Goal: Transaction & Acquisition: Purchase product/service

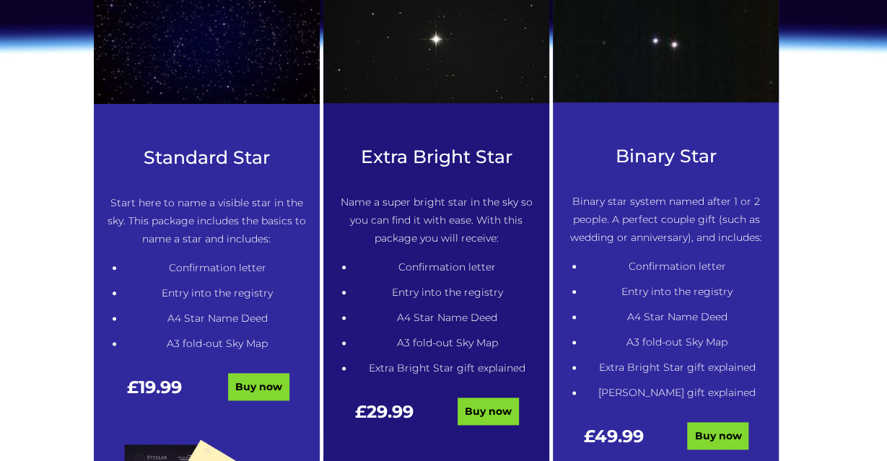
scroll to position [703, 0]
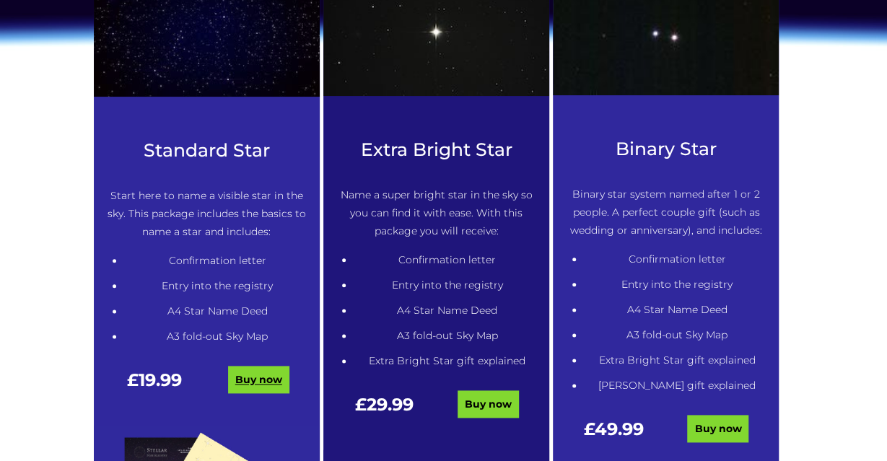
click at [251, 380] on link "Buy now" at bounding box center [258, 380] width 61 height 27
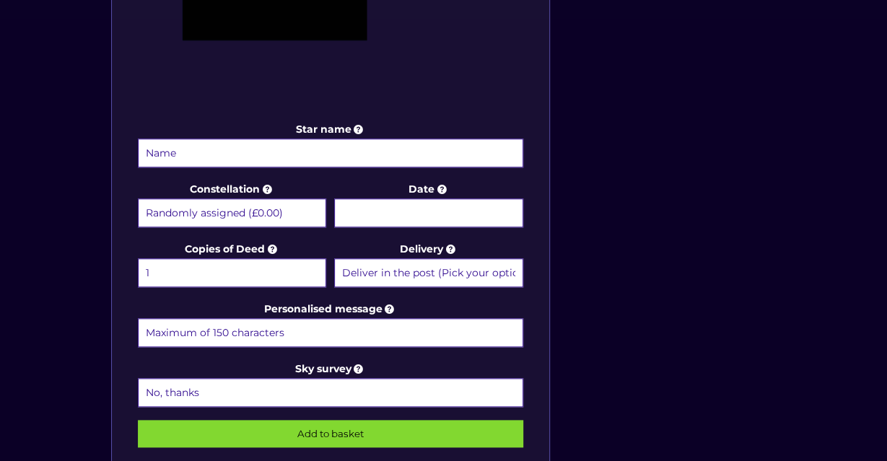
scroll to position [594, 0]
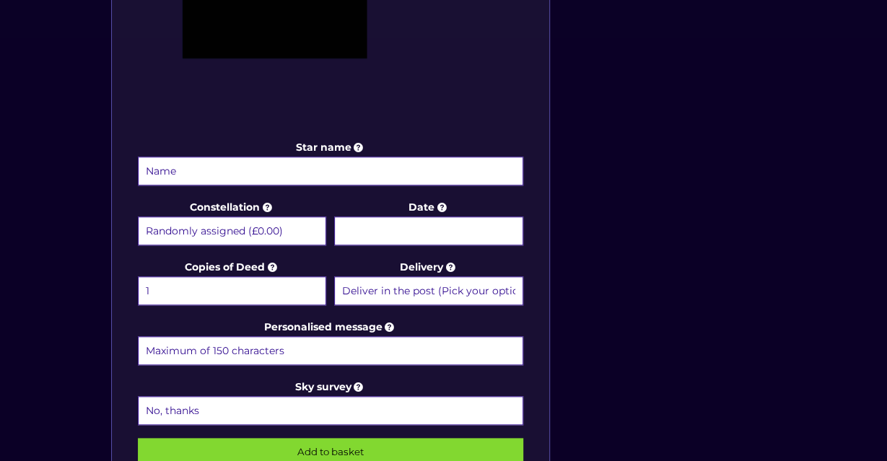
click at [238, 181] on input "Star name" at bounding box center [331, 171] width 386 height 29
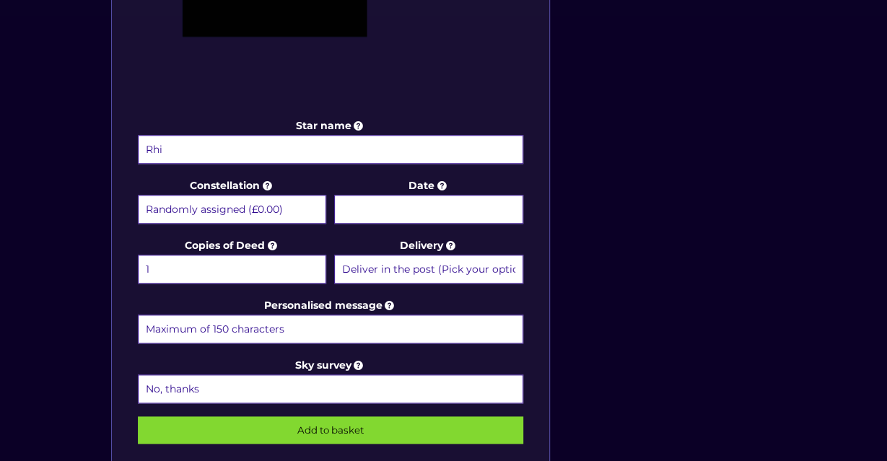
scroll to position [633, 0]
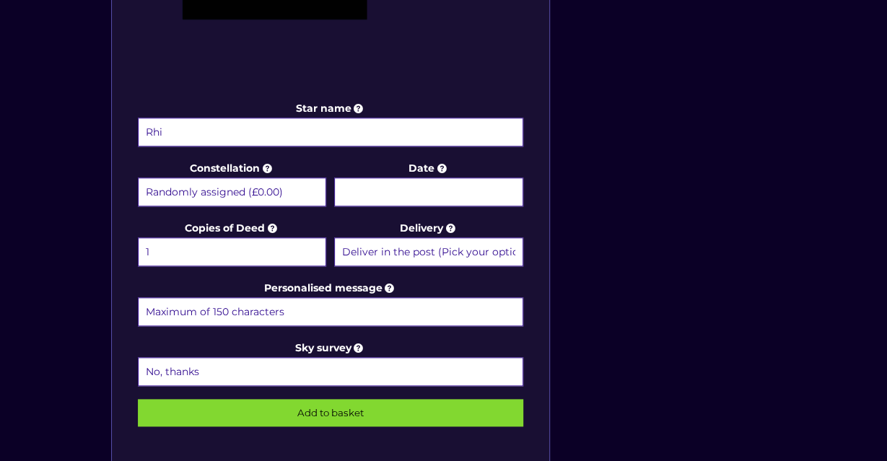
type input "Rhi"
click at [138, 178] on select "Randomly assigned (£0.00) Aquarius - 20 Jan - 18 Feb (+£9.99) Aries - 21 Mar - …" at bounding box center [232, 192] width 189 height 29
select select "Libra - [DATE] - [DATE] (+£9.99)"
click option "Libra - [DATE] - [DATE] (+£9.99)" at bounding box center [0, 0] width 0 height 0
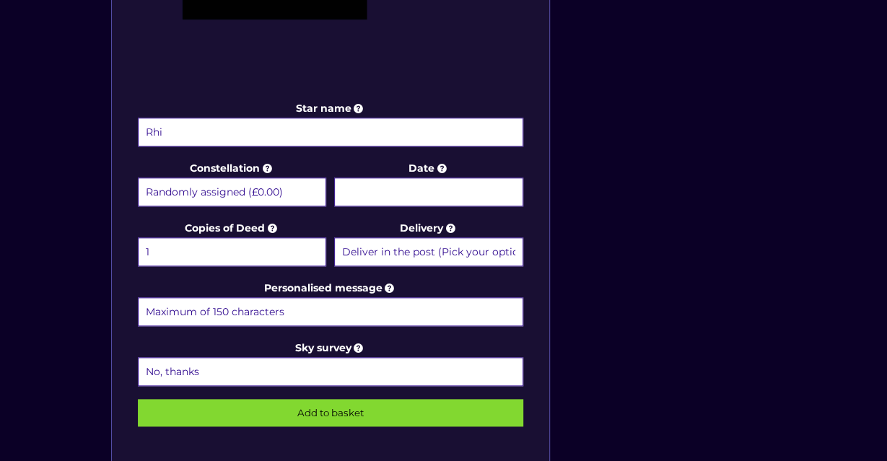
click at [443, 184] on input "Date" at bounding box center [428, 192] width 189 height 29
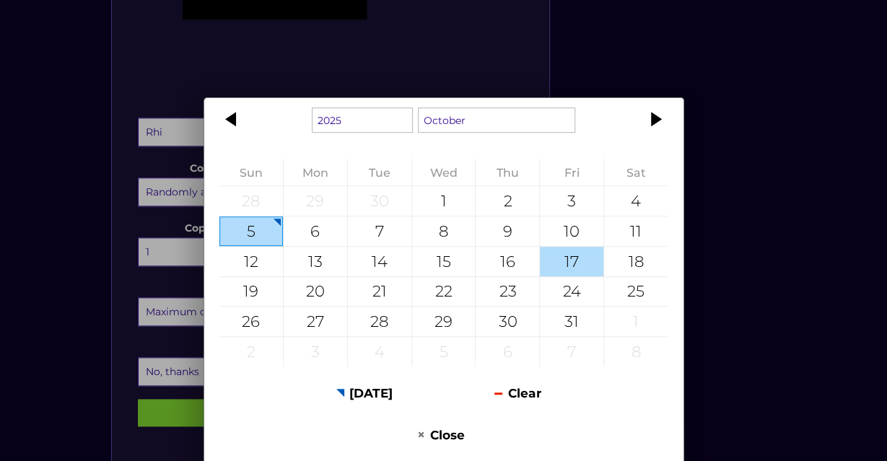
click at [546, 256] on div "17" at bounding box center [572, 262] width 64 height 30
type input "[DATE]"
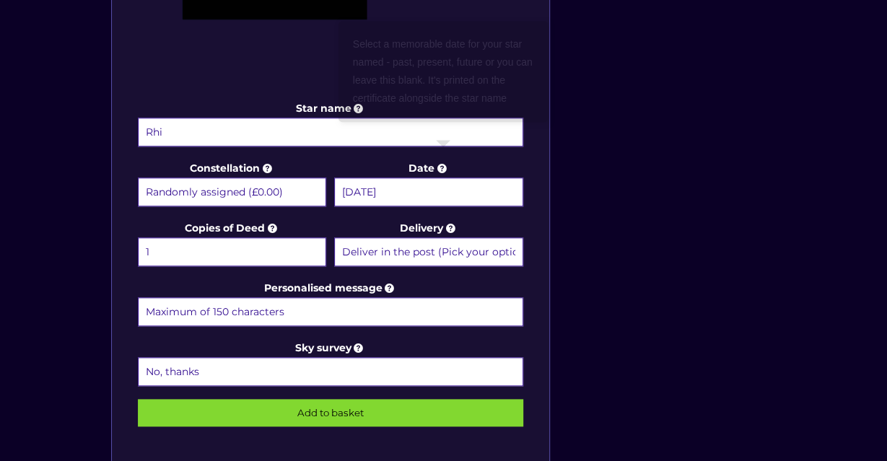
click at [441, 171] on icon at bounding box center [442, 168] width 14 height 13
click at [441, 178] on input "[DATE]" at bounding box center [428, 192] width 189 height 29
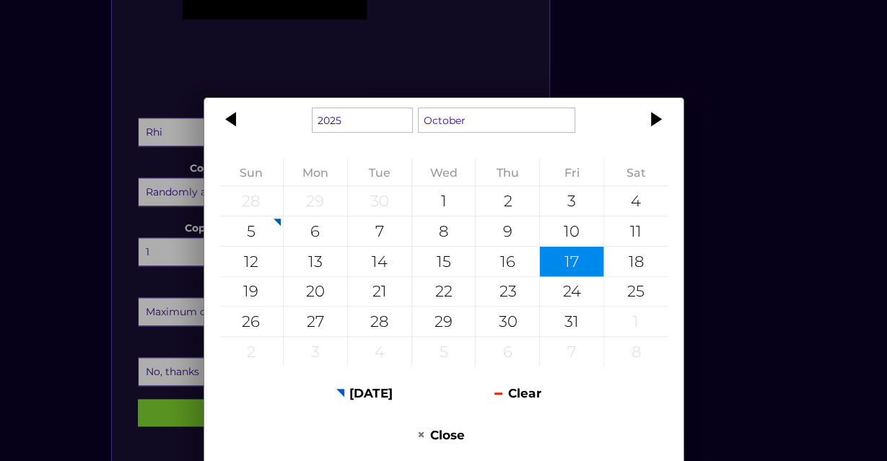
click at [739, 103] on div "1925 1926 1927 1928 1929 1930 1931 1932 1933 1934 1935 1936 1937 1938 1939 1940…" at bounding box center [443, 230] width 887 height 461
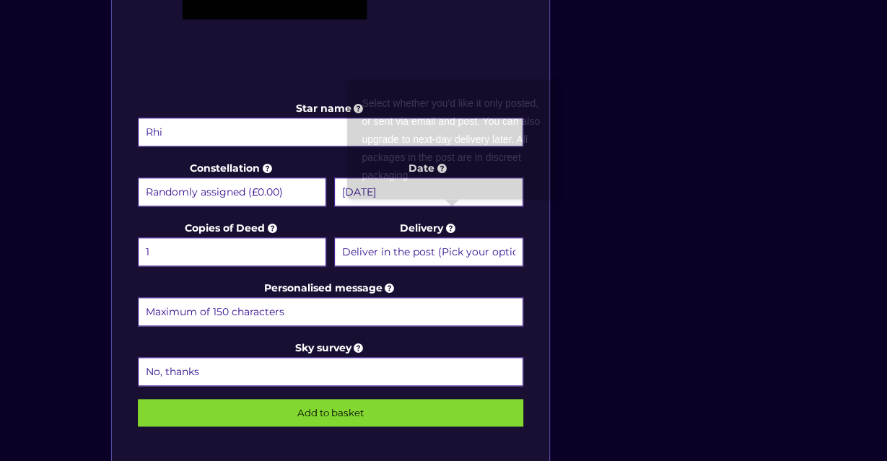
click at [334, 238] on select "Deliver in the post (Pick your option later) Deliver in the post and by Email (…" at bounding box center [428, 252] width 189 height 29
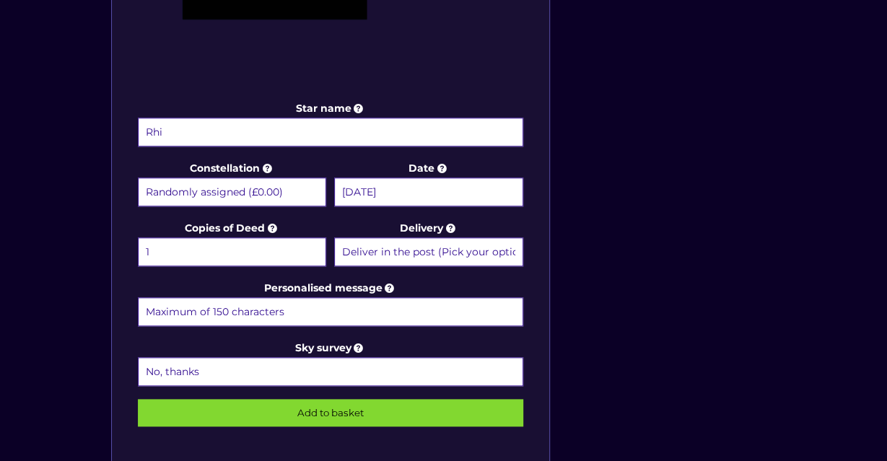
click at [570, 232] on div "Star name Rhi Star name two (Optional) Constellation Randomly assigned (£0.00) …" at bounding box center [444, 63] width 679 height 879
click at [276, 300] on input "Personalised message" at bounding box center [331, 311] width 386 height 29
click at [291, 307] on input "Personalised message" at bounding box center [331, 311] width 386 height 29
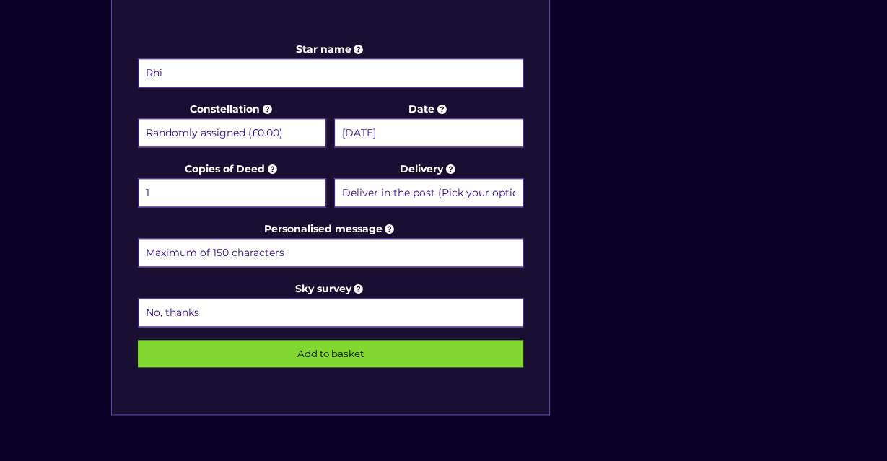
scroll to position [695, 0]
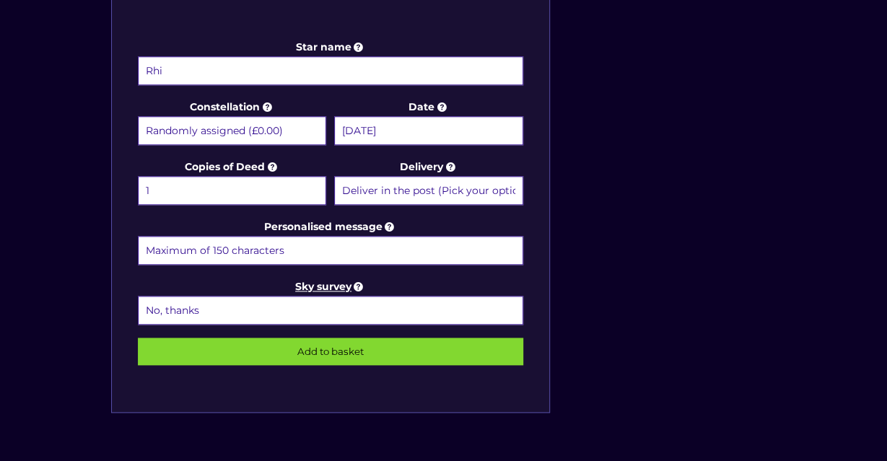
click at [362, 280] on icon at bounding box center [359, 286] width 14 height 13
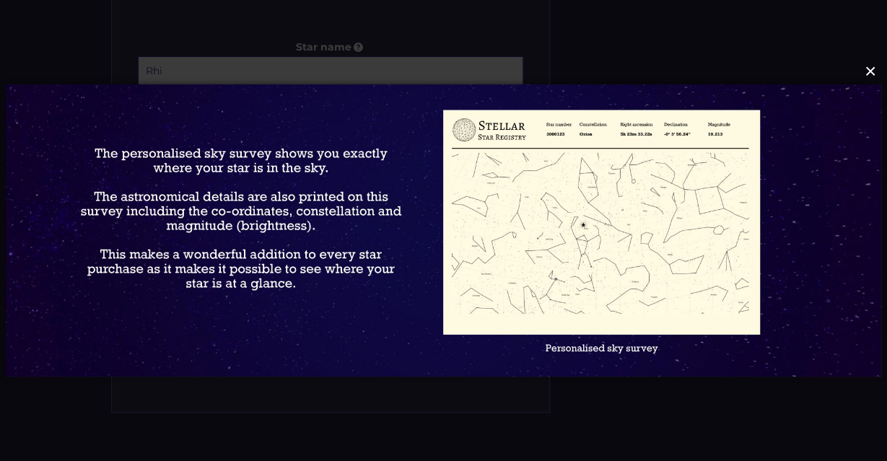
click at [869, 66] on button "×" at bounding box center [443, 72] width 876 height 32
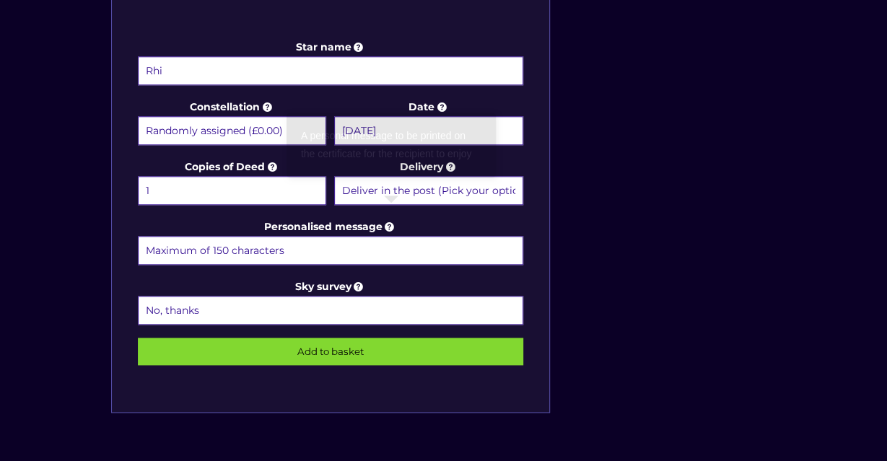
click at [391, 223] on icon at bounding box center [390, 226] width 14 height 13
click at [391, 236] on input "Personalised message" at bounding box center [331, 250] width 386 height 29
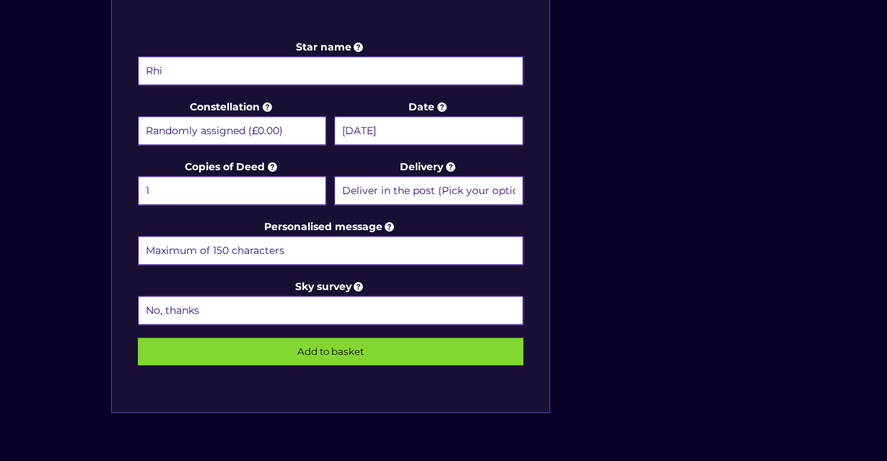
click at [235, 240] on input "Personalised message" at bounding box center [331, 250] width 386 height 29
paste input "Because someone as bright as you deserves a star of their own. Happy Birthday!"
type input "Because someone as bright as you deserves a star of their own. Happy Birthday!"
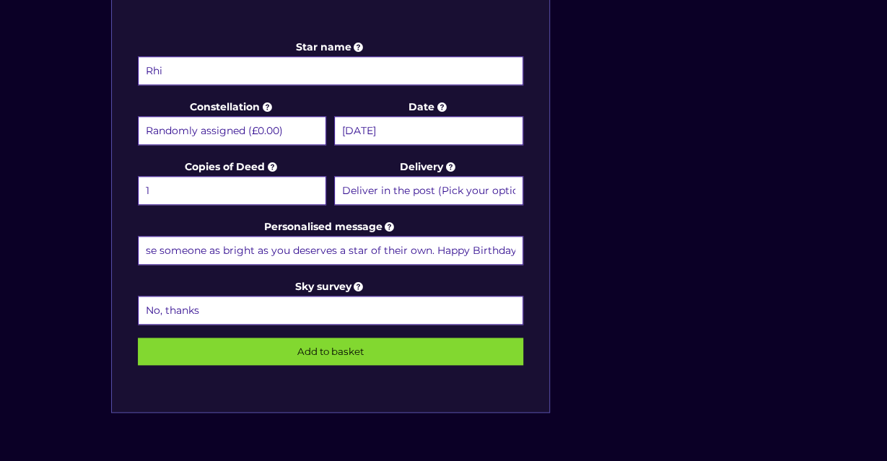
click at [138, 116] on select "Randomly assigned (£0.00) Aquarius - 20 Jan - 18 Feb (+£9.99) Aries - 21 Mar - …" at bounding box center [232, 130] width 189 height 29
click at [596, 155] on div "Star name Rhi Star name two (Optional) Constellation Randomly assigned (£0.00) …" at bounding box center [444, 1] width 679 height 879
click at [306, 339] on input "Add to basket" at bounding box center [331, 351] width 386 height 27
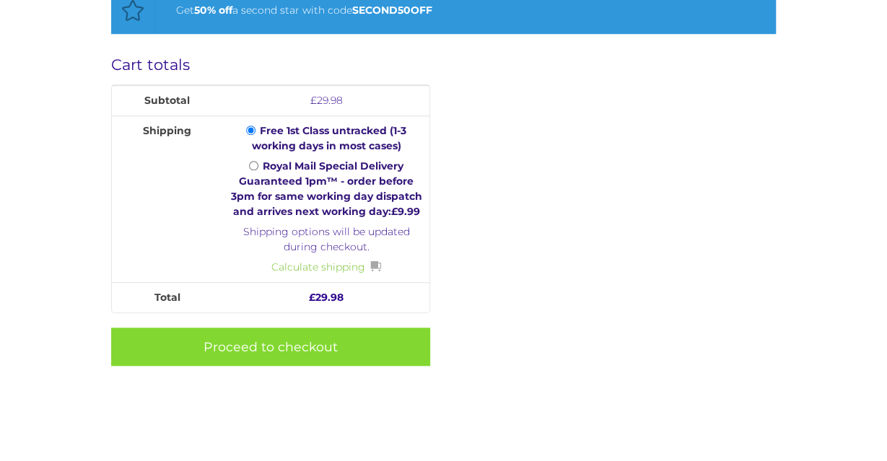
scroll to position [588, 0]
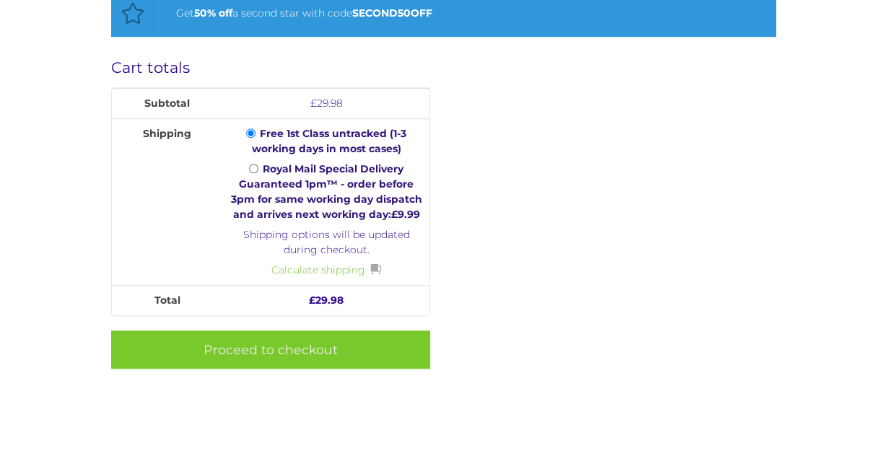
click at [331, 348] on link "Proceed to checkout" at bounding box center [270, 350] width 319 height 38
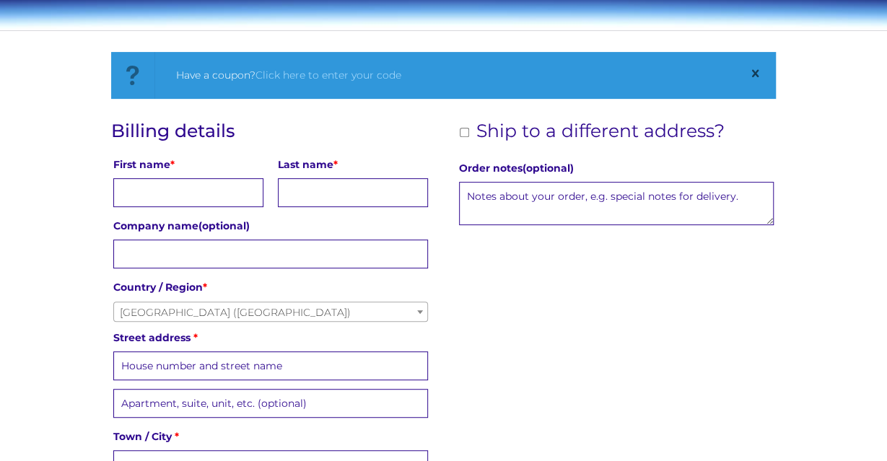
scroll to position [221, 0]
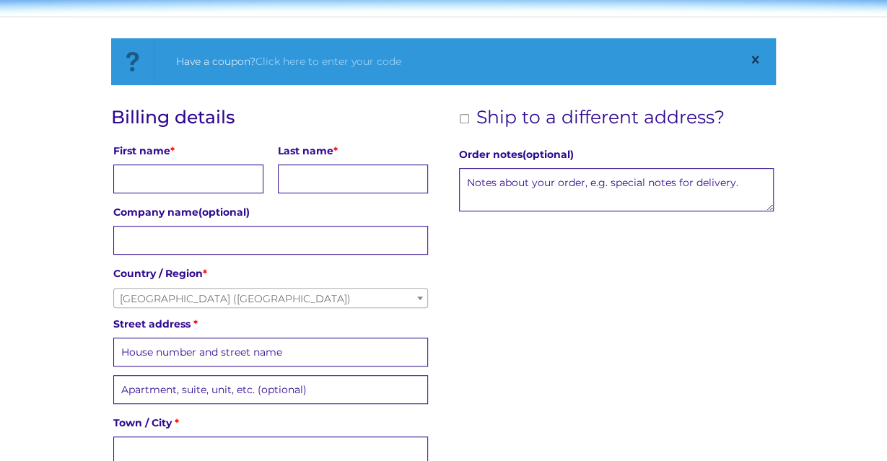
click at [187, 184] on input "First name *" at bounding box center [188, 179] width 150 height 29
type input "Faith"
click at [321, 181] on input "Last name *" at bounding box center [353, 179] width 150 height 29
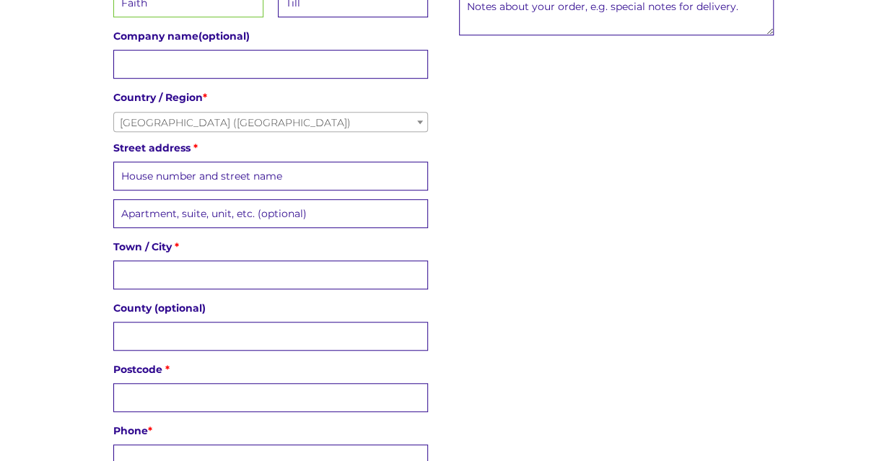
scroll to position [400, 0]
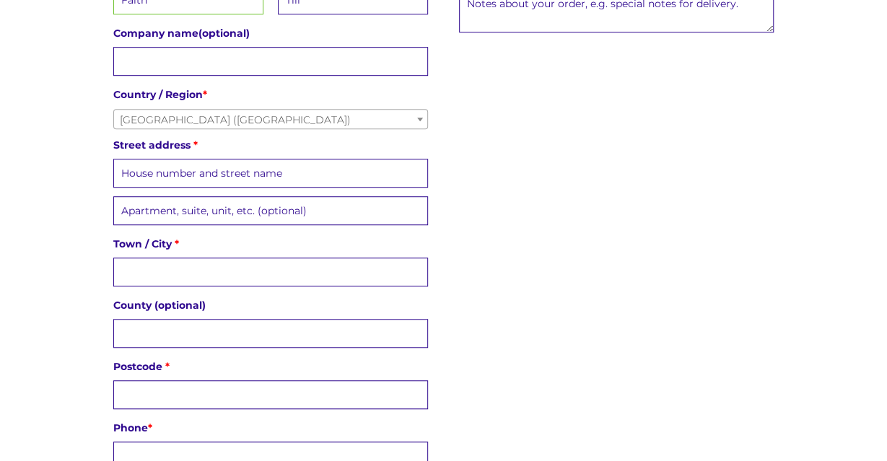
type input "Till"
click at [190, 176] on input "Street address *" at bounding box center [270, 173] width 315 height 29
type input "t"
type input "5 Woden Road North"
click at [212, 277] on input "Town / City *" at bounding box center [270, 272] width 315 height 29
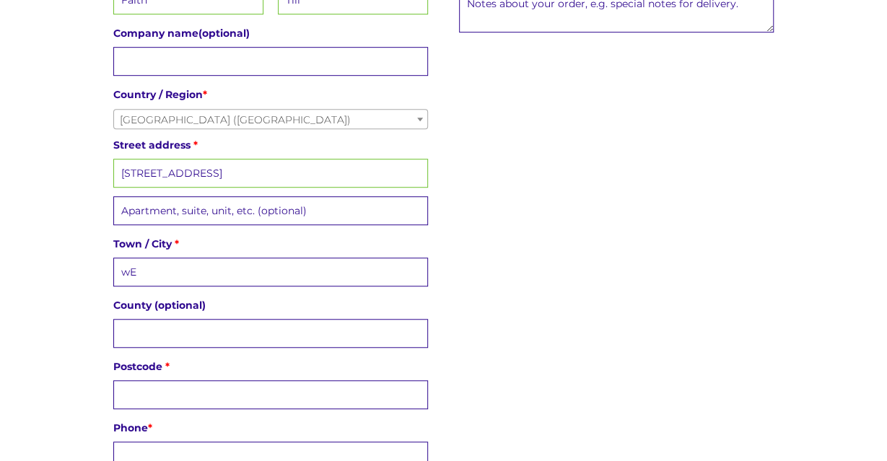
type input "w"
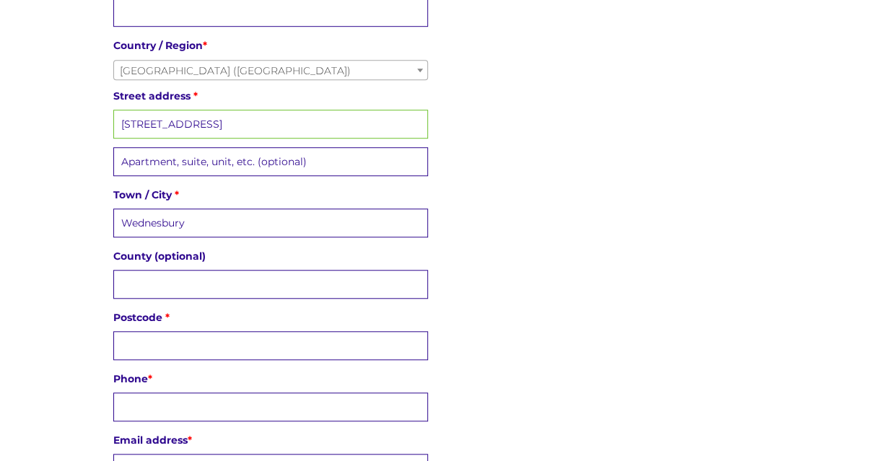
scroll to position [456, 0]
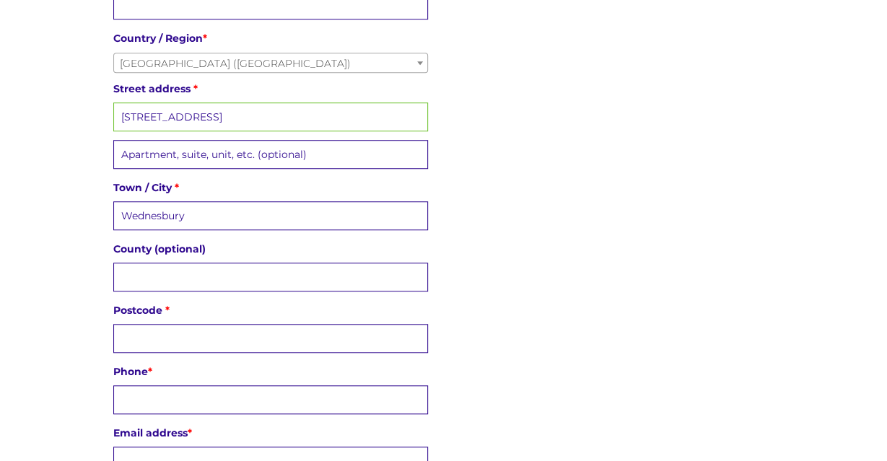
type input "Wednesbury"
click at [196, 335] on input "Postcode *" at bounding box center [270, 338] width 315 height 29
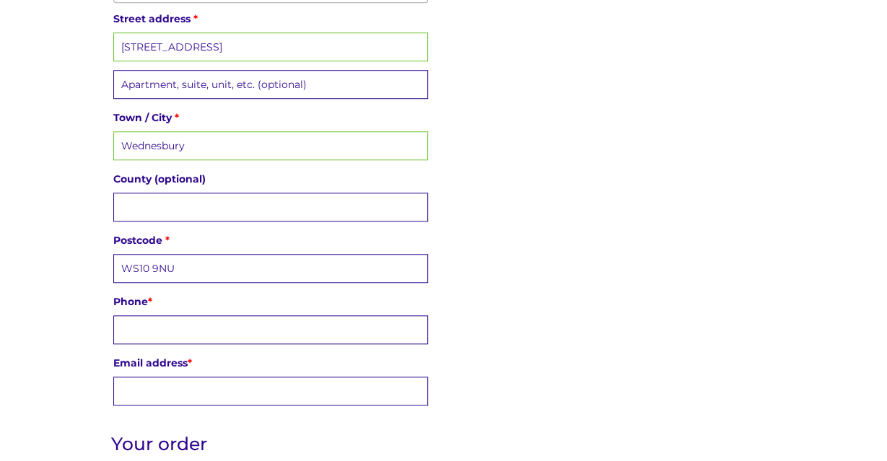
scroll to position [529, 0]
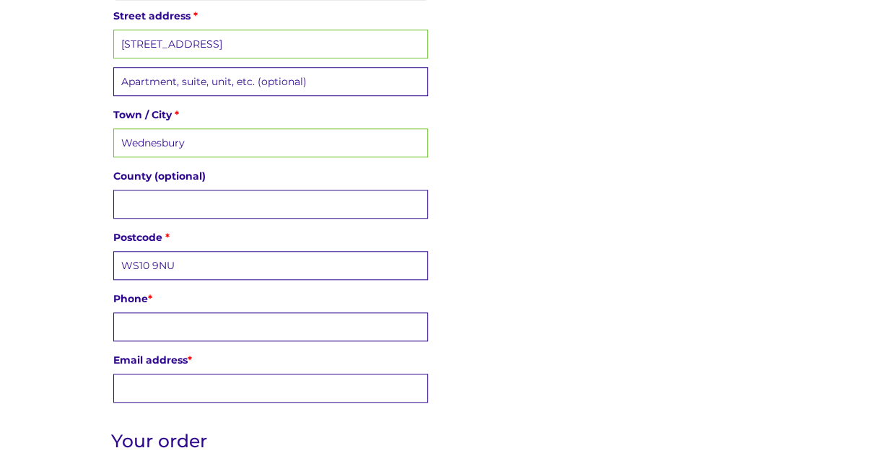
type input "WS10 9NU"
click at [191, 322] on input "Phone *" at bounding box center [270, 327] width 315 height 29
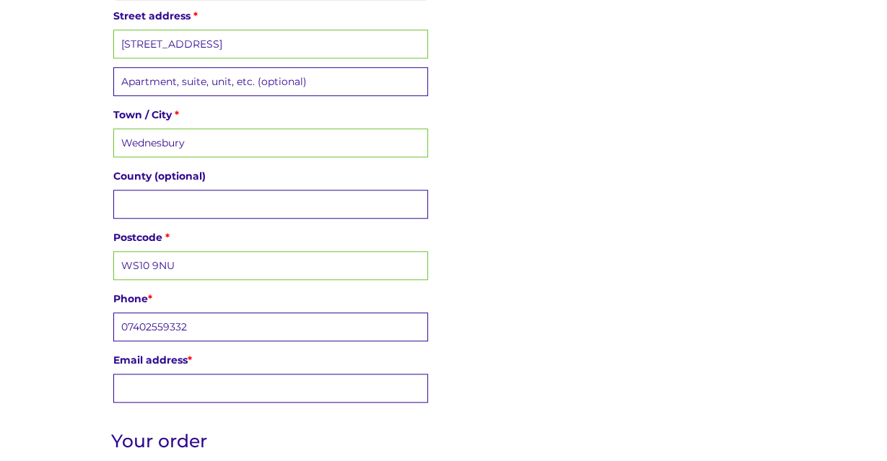
type input "07402559332"
click at [173, 378] on input "Email address *" at bounding box center [270, 388] width 315 height 29
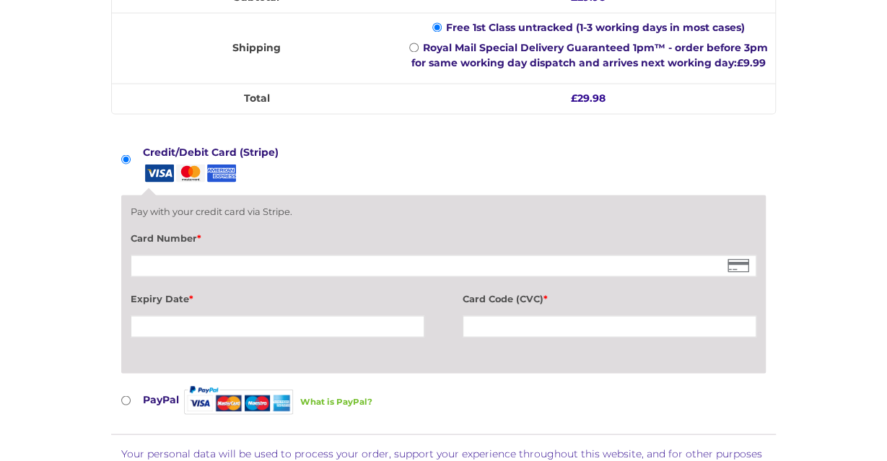
scroll to position [1201, 0]
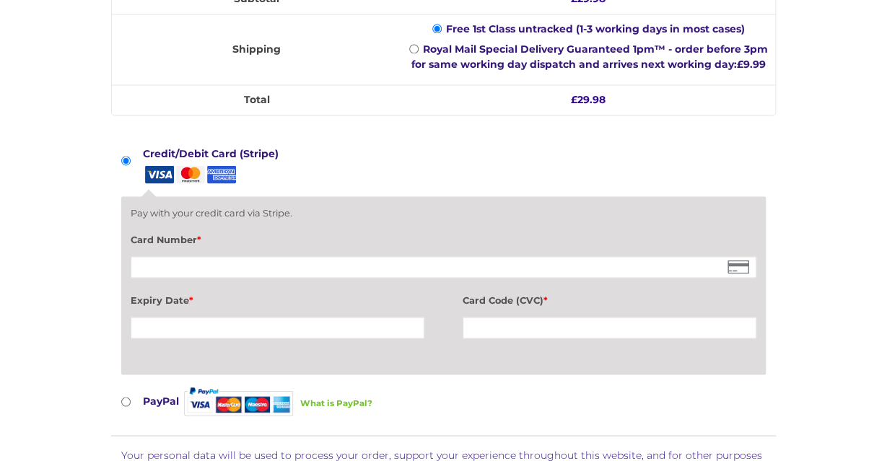
type input "faith_till2005@hotmail.com"
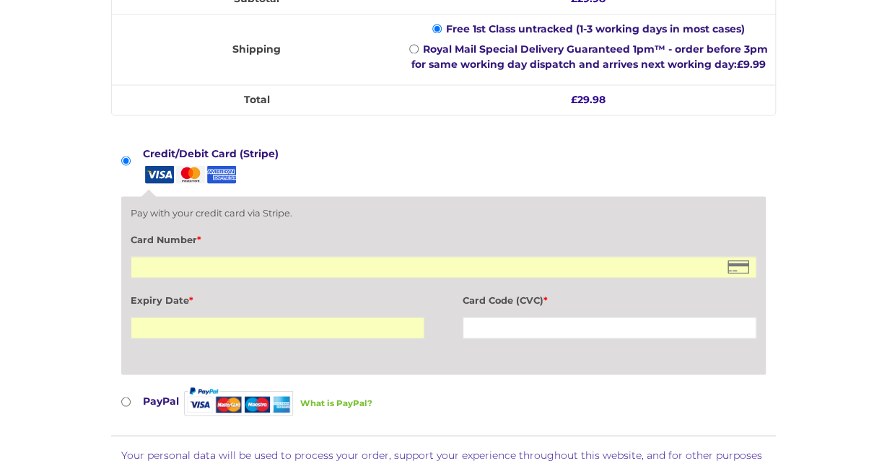
click at [336, 230] on div "Card Number *" at bounding box center [444, 255] width 626 height 51
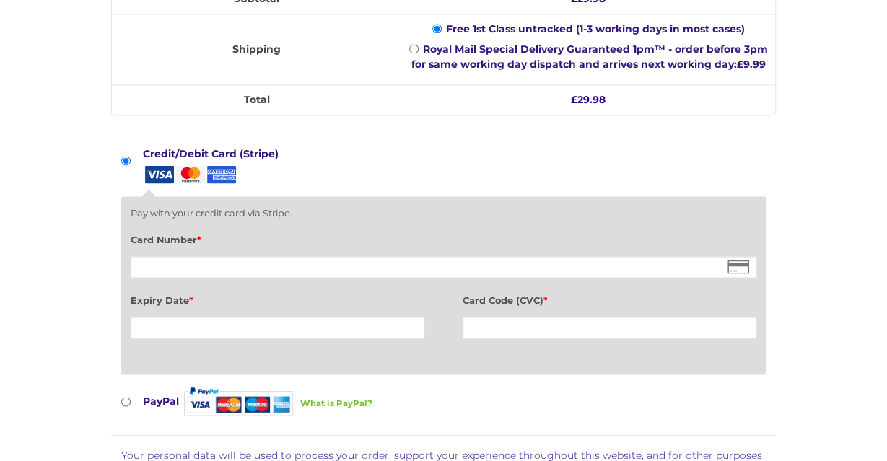
click at [265, 261] on div at bounding box center [444, 267] width 626 height 22
click at [292, 256] on div at bounding box center [444, 267] width 626 height 22
click at [396, 230] on div "Card Number *" at bounding box center [444, 255] width 626 height 51
click at [225, 321] on div at bounding box center [278, 328] width 295 height 22
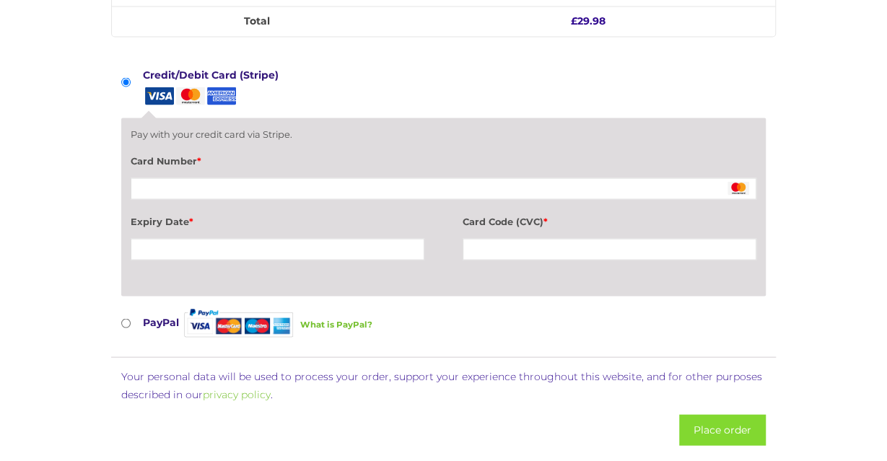
scroll to position [1291, 0]
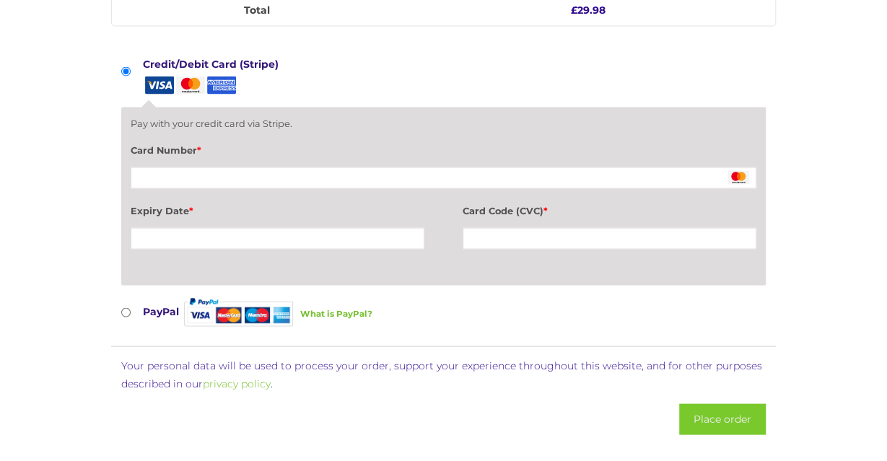
click at [740, 404] on button "Place order" at bounding box center [722, 419] width 87 height 31
